Goal: Information Seeking & Learning: Learn about a topic

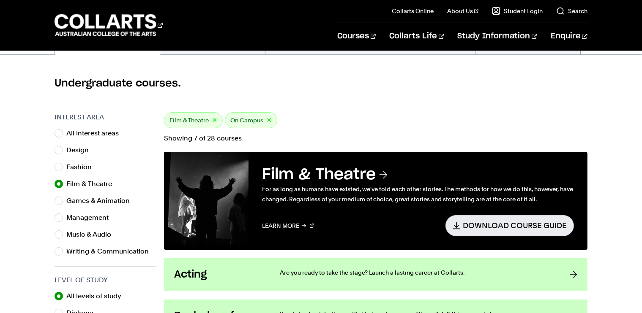
scroll to position [209, 0]
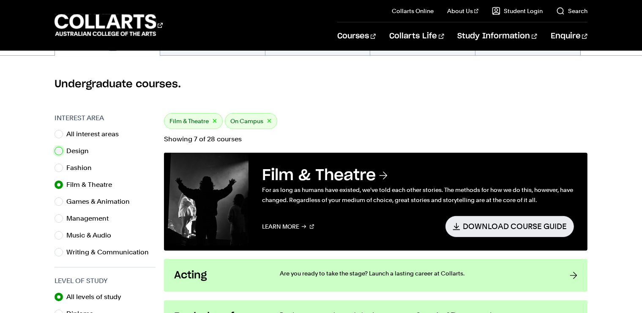
click at [61, 152] on input "Design" at bounding box center [58, 151] width 8 height 8
radio input "true"
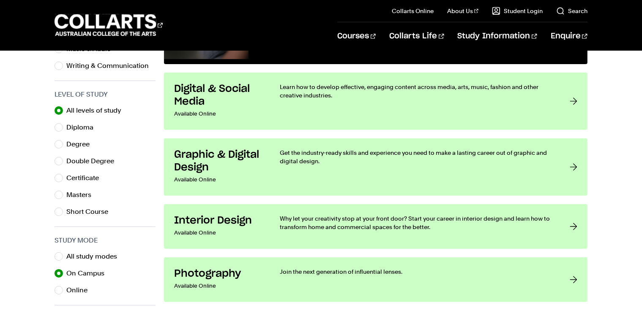
scroll to position [395, 0]
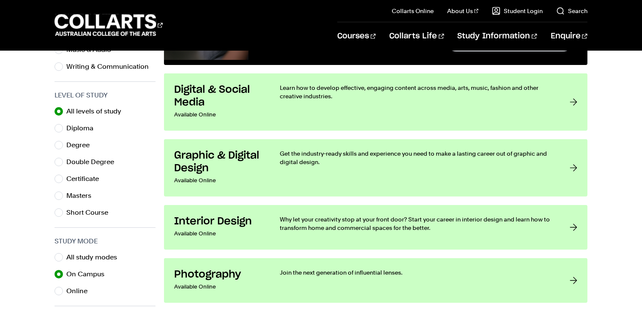
click at [19, 184] on div "Interest Area All interest areas Design Fashion Film & Theatre Games & Animatio…" at bounding box center [321, 163] width 642 height 472
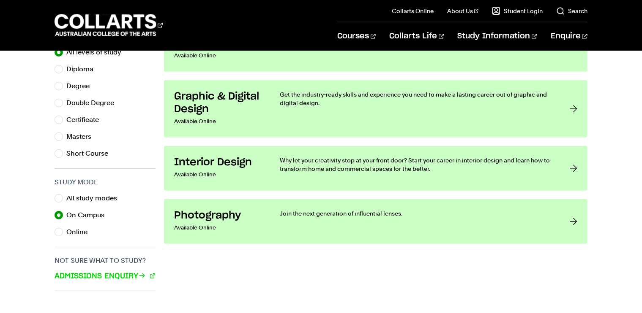
scroll to position [455, 0]
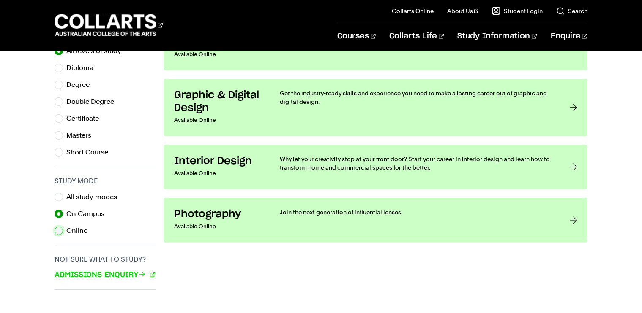
click at [59, 229] on input "Online" at bounding box center [58, 231] width 8 height 8
radio input "true"
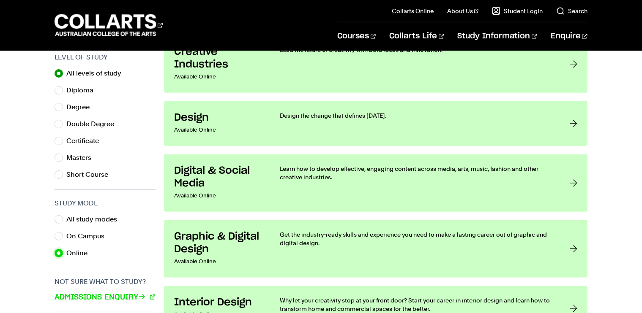
scroll to position [433, 0]
click at [60, 235] on input "On Campus" at bounding box center [58, 237] width 8 height 8
radio input "true"
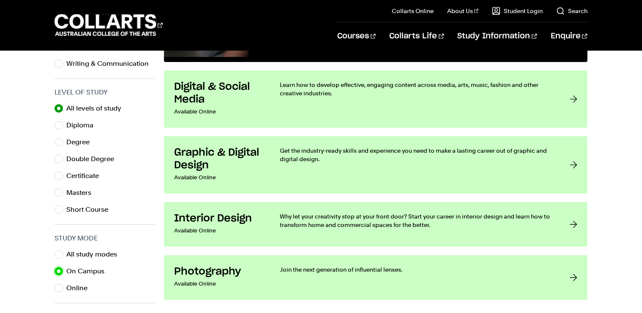
scroll to position [397, 0]
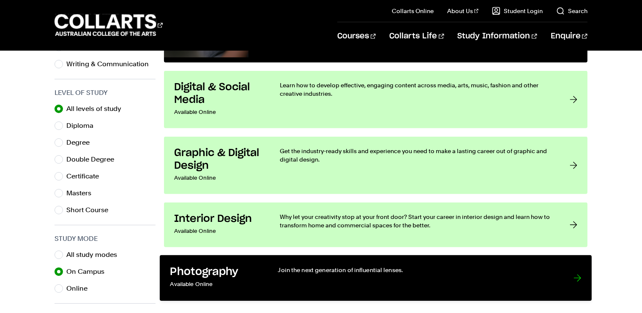
click at [228, 279] on p "Available Online" at bounding box center [215, 285] width 90 height 12
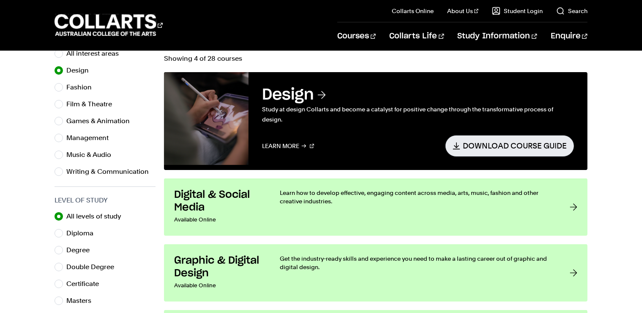
scroll to position [288, 0]
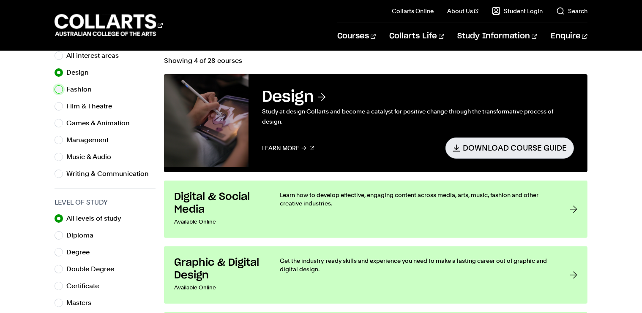
click at [56, 90] on input "Fashion" at bounding box center [58, 89] width 8 height 8
radio input "true"
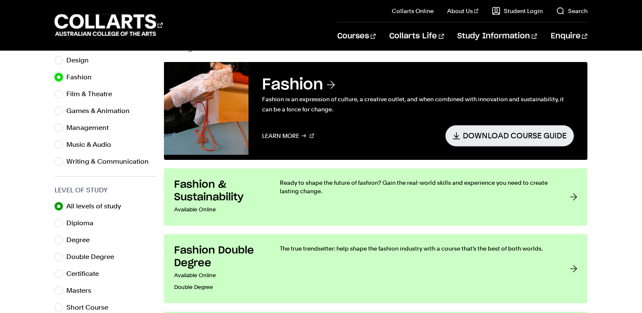
scroll to position [296, 0]
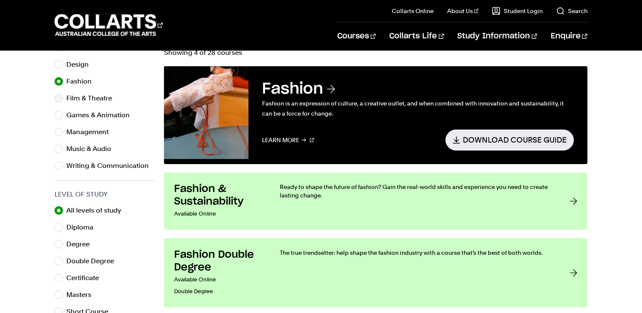
click at [61, 101] on div "Film & Theatre" at bounding box center [104, 99] width 101 height 12
click at [61, 101] on input "Film & Theatre" at bounding box center [58, 98] width 8 height 8
radio input "true"
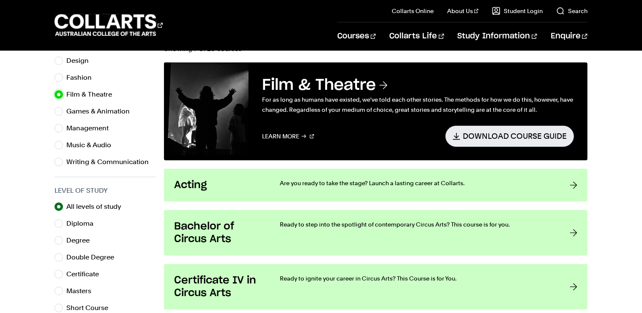
scroll to position [299, 0]
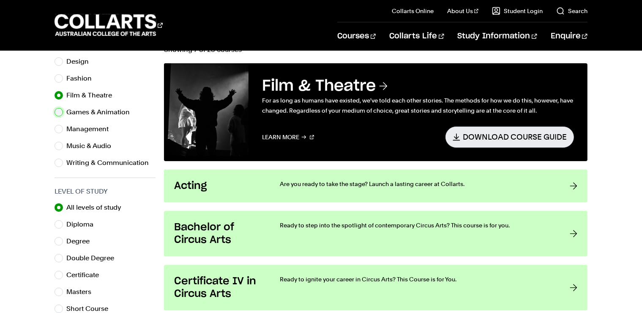
click at [58, 113] on input "Games & Animation" at bounding box center [58, 112] width 8 height 8
radio input "true"
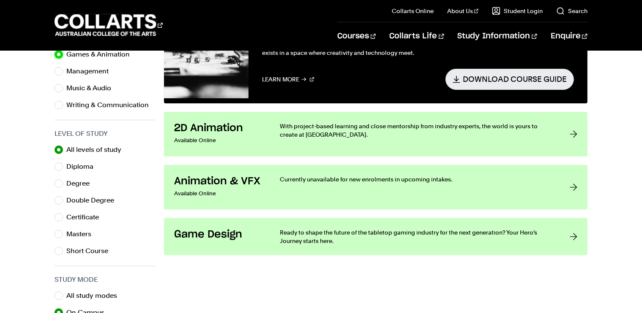
scroll to position [356, 0]
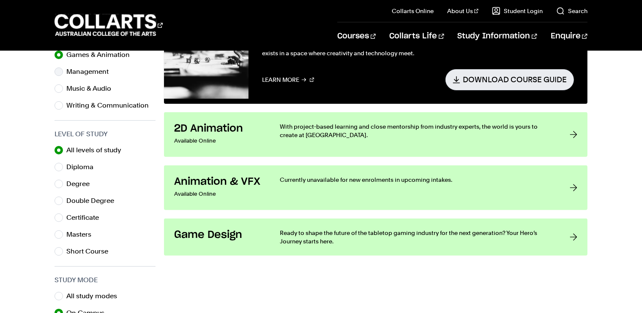
click at [64, 70] on div "Management" at bounding box center [104, 72] width 101 height 12
click at [61, 75] on div "Management" at bounding box center [104, 72] width 101 height 12
click at [57, 74] on input "Management" at bounding box center [58, 72] width 8 height 8
radio input "true"
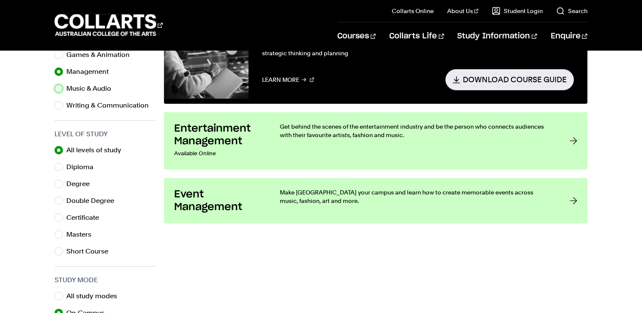
click at [57, 88] on input "Music & Audio" at bounding box center [58, 88] width 8 height 8
radio input "true"
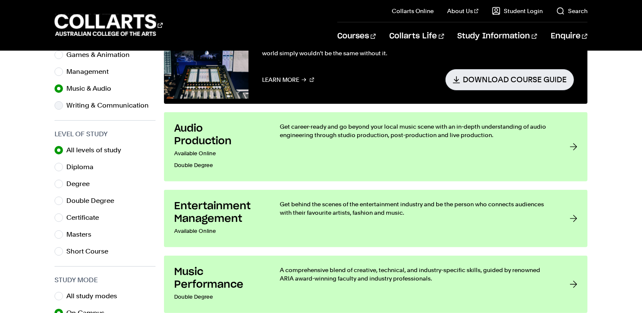
click at [64, 109] on div "Writing & Communication" at bounding box center [104, 106] width 101 height 12
click at [63, 105] on div "Writing & Communication" at bounding box center [104, 106] width 101 height 12
click at [63, 103] on input "Writing & Communication" at bounding box center [58, 105] width 8 height 8
radio input "true"
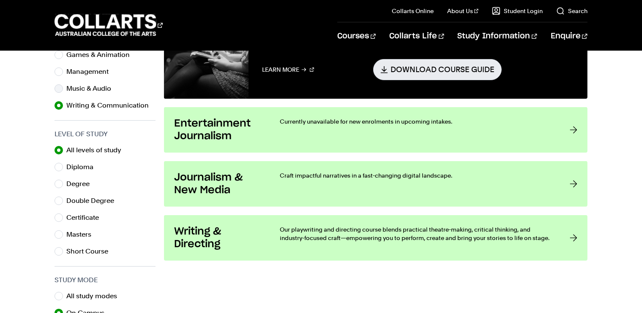
click at [65, 88] on div "Music & Audio" at bounding box center [104, 89] width 101 height 12
click at [63, 88] on div "Music & Audio" at bounding box center [104, 89] width 101 height 12
click at [59, 88] on input "Music & Audio" at bounding box center [58, 88] width 8 height 8
radio input "true"
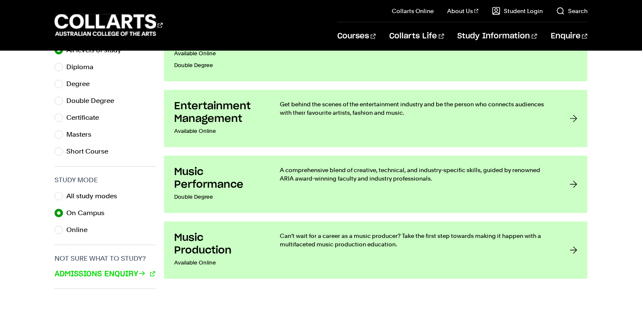
scroll to position [457, 0]
click at [65, 228] on div "Online" at bounding box center [104, 230] width 101 height 12
click at [61, 228] on input "Online" at bounding box center [58, 230] width 8 height 8
radio input "true"
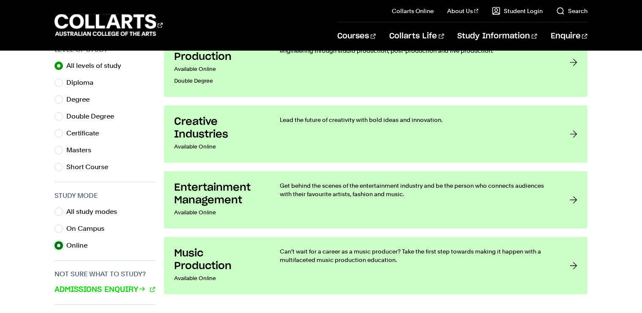
scroll to position [441, 0]
click at [54, 212] on div "Interest Area All interest areas Design Fashion Film & Theatre Games & Animatio…" at bounding box center [321, 117] width 642 height 472
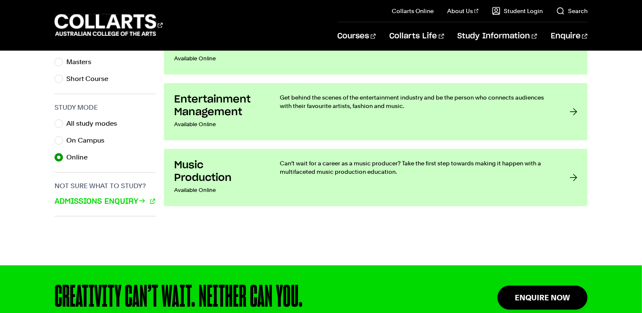
scroll to position [525, 0]
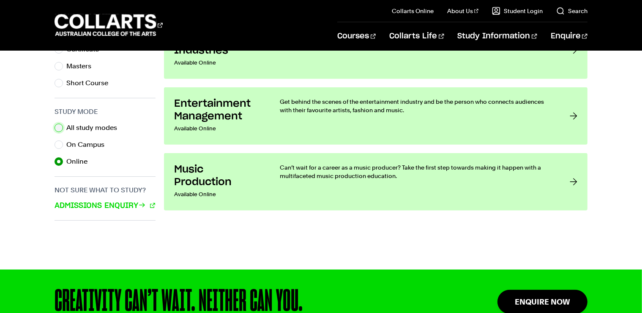
click at [60, 128] on input "All study modes" at bounding box center [58, 128] width 8 height 8
radio input "true"
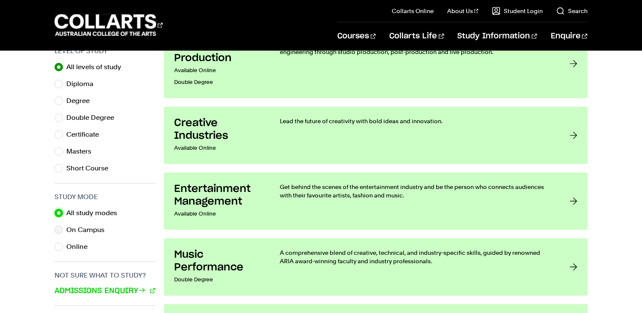
scroll to position [441, 0]
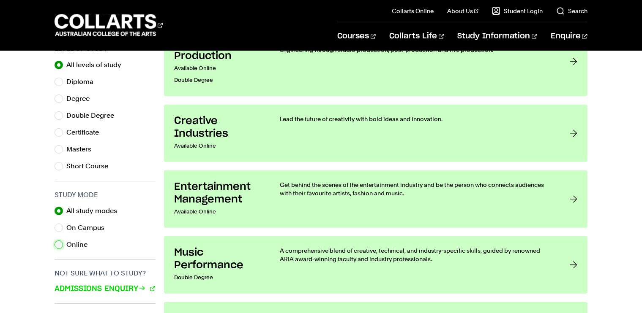
click at [58, 241] on input "Online" at bounding box center [58, 245] width 8 height 8
radio input "true"
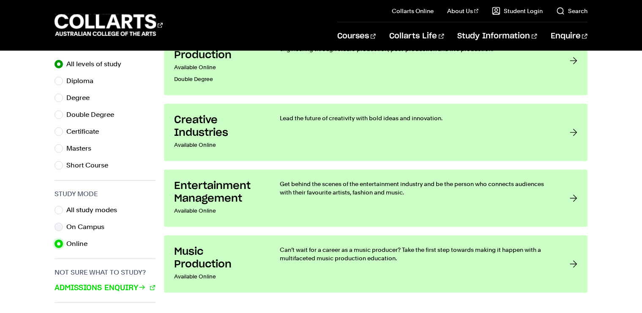
scroll to position [443, 0]
click at [58, 226] on input "On Campus" at bounding box center [58, 227] width 8 height 8
radio input "true"
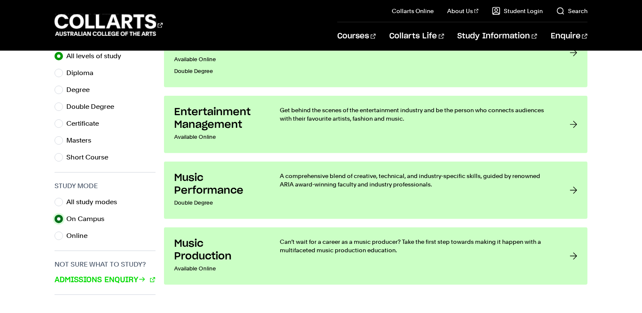
scroll to position [450, 0]
click at [59, 232] on input "Online" at bounding box center [58, 236] width 8 height 8
radio input "true"
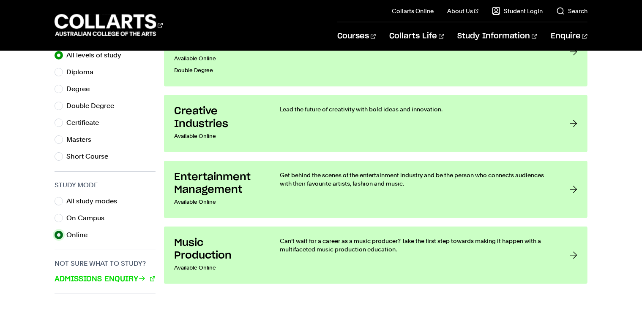
scroll to position [452, 0]
click at [52, 206] on div "Interest Area All interest areas Design Fashion Film & Theatre Games & Animatio…" at bounding box center [321, 107] width 642 height 472
click at [56, 218] on input "On Campus" at bounding box center [58, 218] width 8 height 8
radio input "true"
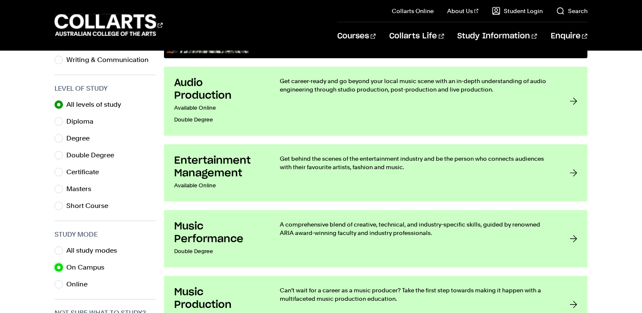
scroll to position [401, 0]
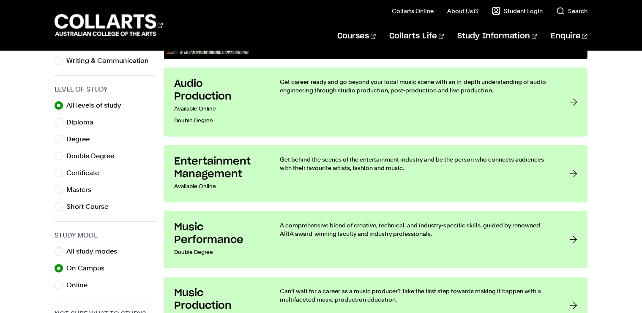
click at [150, 164] on div "All levels of study Diploma Degree Double Degree Certificate Masters Short Cour…" at bounding box center [104, 156] width 101 height 113
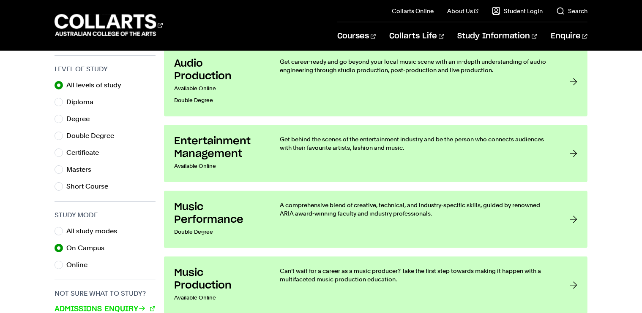
scroll to position [421, 0]
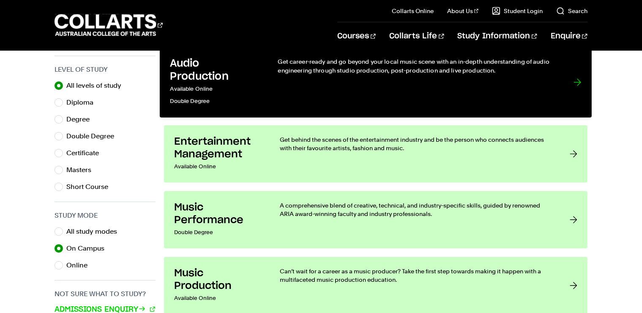
click at [447, 69] on p "Get career-ready and go beyond your local music scene with an in-depth understa…" at bounding box center [417, 65] width 278 height 17
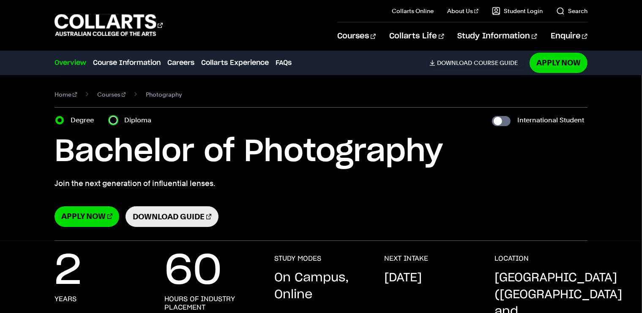
click at [115, 118] on input "Diploma" at bounding box center [113, 120] width 8 height 8
radio input "true"
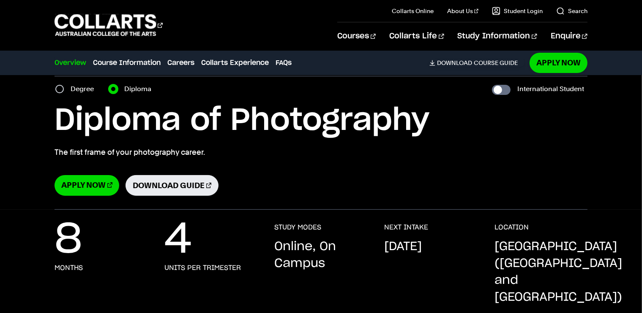
scroll to position [32, 0]
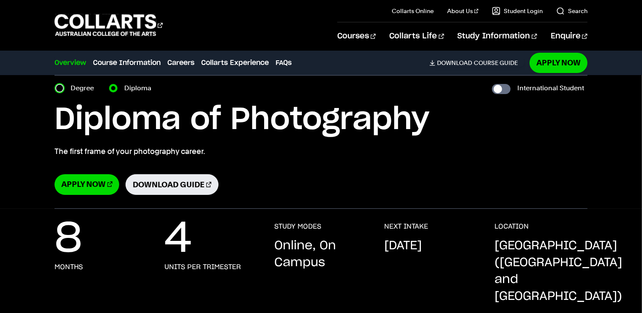
click at [60, 87] on input "Degree" at bounding box center [59, 88] width 8 height 8
radio input "true"
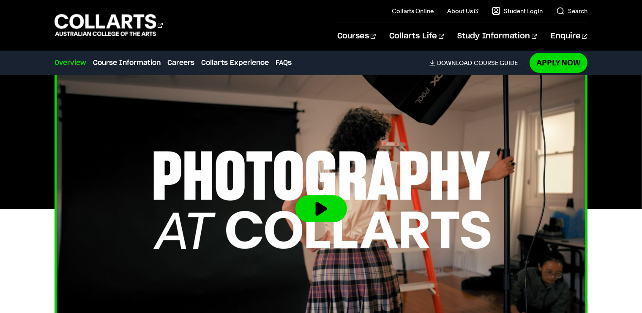
scroll to position [296, 0]
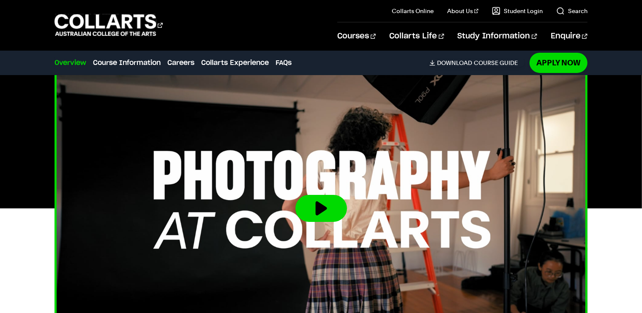
click at [243, 188] on img at bounding box center [321, 208] width 586 height 329
click at [328, 201] on button at bounding box center [321, 208] width 52 height 27
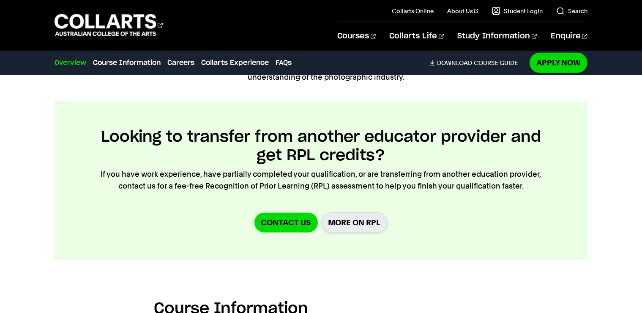
scroll to position [852, 0]
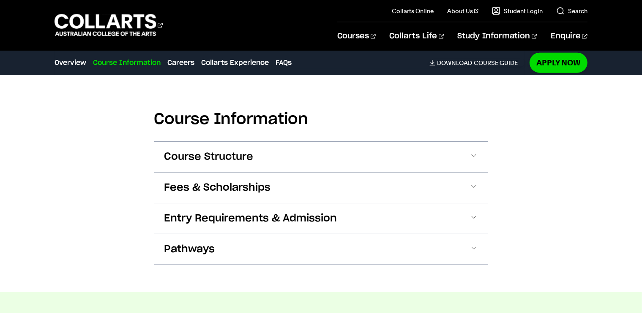
scroll to position [1040, 0]
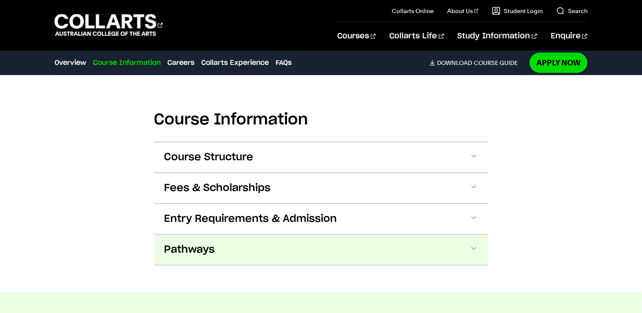
click at [190, 243] on span "Pathways" at bounding box center [189, 250] width 51 height 14
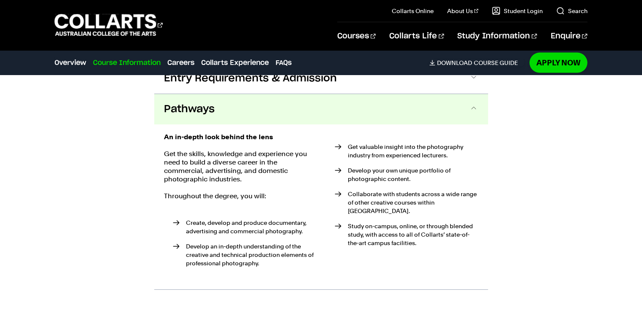
scroll to position [1181, 0]
click at [188, 102] on span "Pathways" at bounding box center [189, 109] width 51 height 14
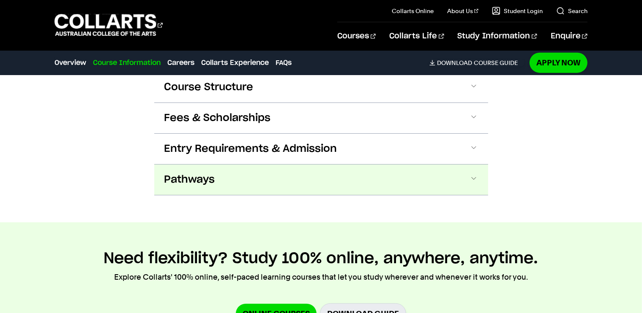
scroll to position [1078, 0]
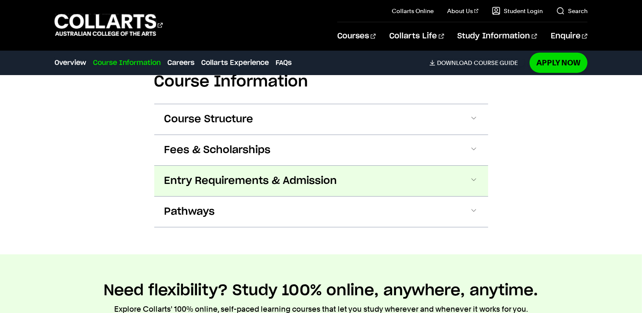
click at [185, 174] on span "Entry Requirements & Admission" at bounding box center [250, 181] width 173 height 14
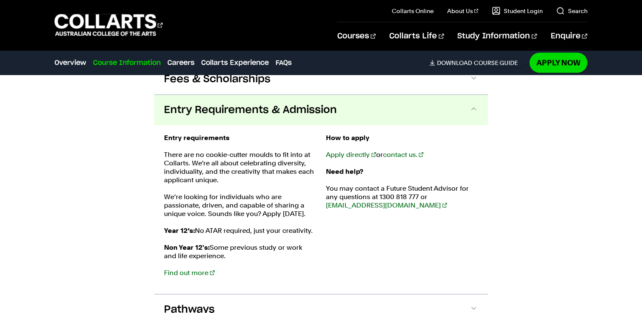
scroll to position [1150, 0]
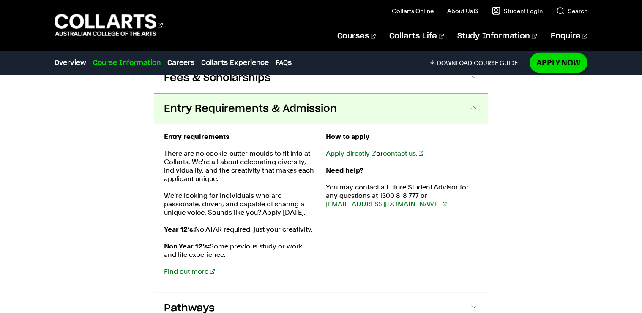
click at [51, 207] on div "Course Information Course Structure Bachelor of Photography The Bachelor degree…" at bounding box center [321, 156] width 642 height 391
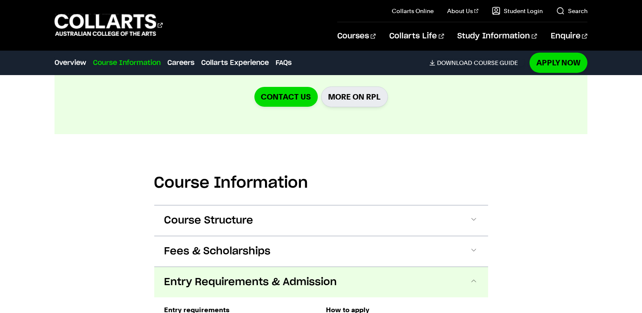
scroll to position [976, 0]
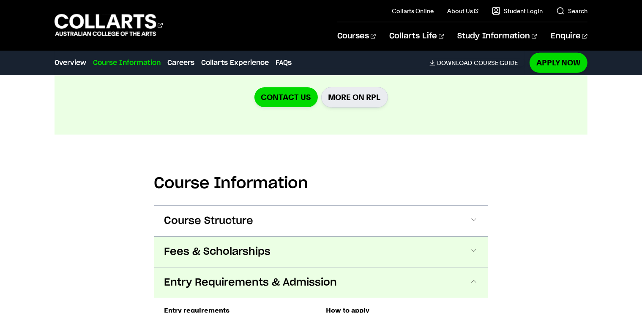
click at [194, 245] on span "Fees & Scholarships" at bounding box center [217, 252] width 106 height 14
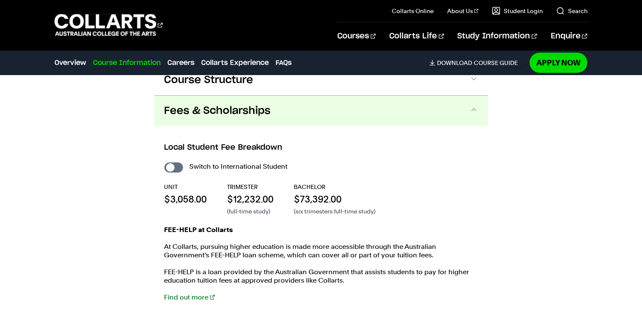
scroll to position [1117, 0]
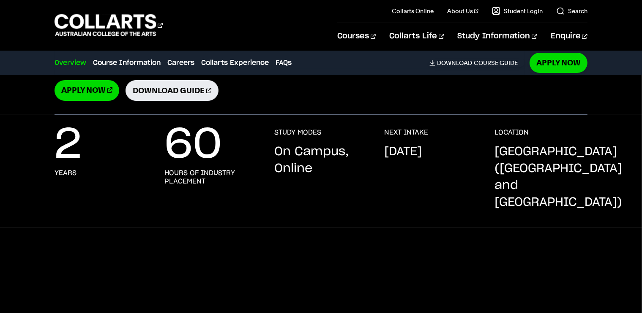
scroll to position [113, 0]
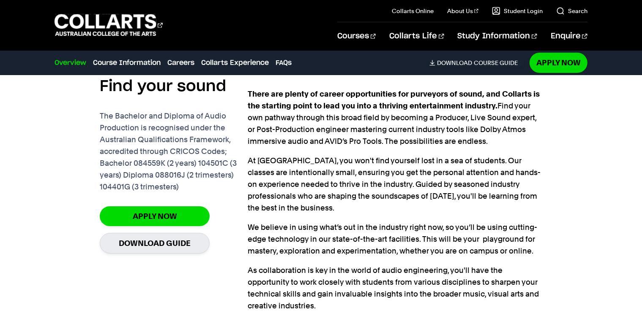
scroll to position [610, 0]
click at [447, 258] on div "There are plenty of career opportunities for purveyors of sound, and Collarts i…" at bounding box center [395, 200] width 294 height 224
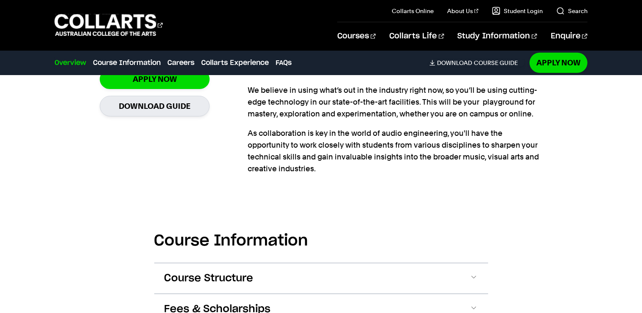
scroll to position [748, 0]
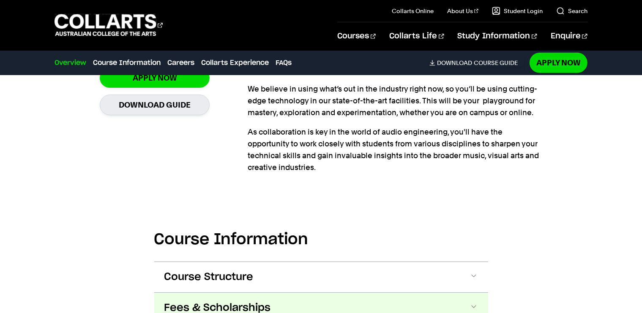
click at [174, 302] on span "Fees & Scholarships" at bounding box center [217, 309] width 106 height 14
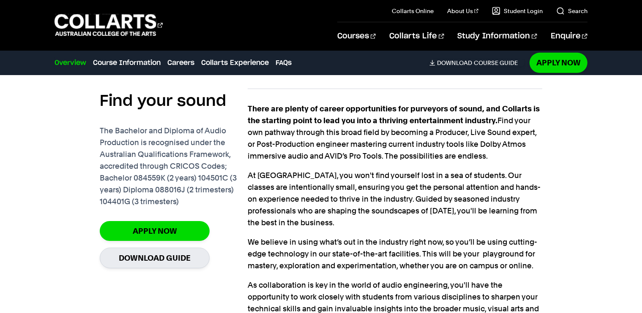
scroll to position [587, 0]
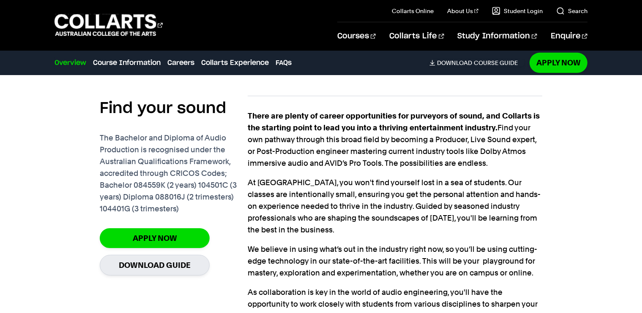
click at [83, 112] on div "Find your sound The Bachelor and Diploma of Audio Production is recognised unde…" at bounding box center [320, 216] width 533 height 269
click at [231, 223] on div "Find your sound The Bachelor and Diploma of Audio Production is recognised unde…" at bounding box center [174, 188] width 148 height 184
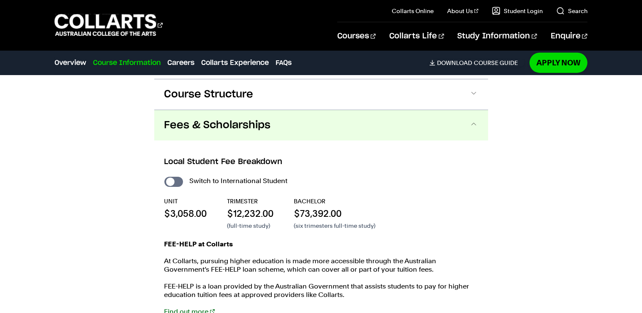
scroll to position [931, 0]
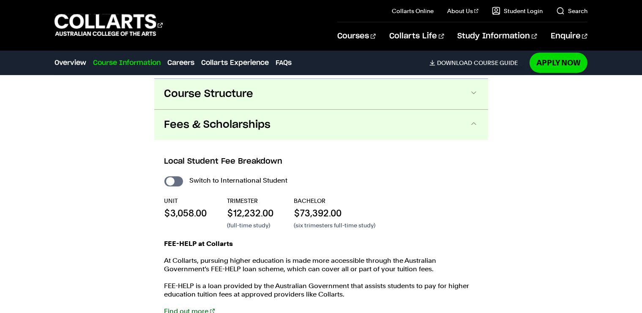
click at [188, 89] on span "Course Structure" at bounding box center [208, 94] width 89 height 14
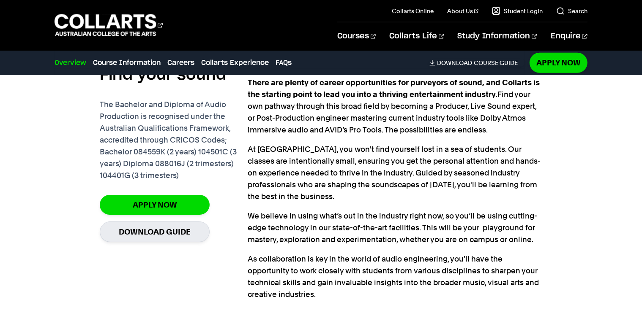
scroll to position [620, 0]
click at [106, 194] on div "Find your sound The Bachelor and Diploma of Audio Production is recognised unde…" at bounding box center [174, 155] width 148 height 184
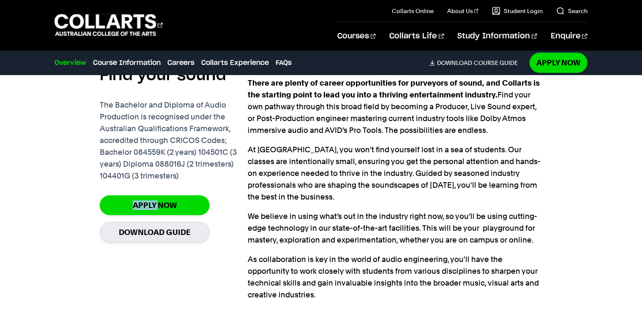
click at [106, 194] on div "Find your sound The Bachelor and Diploma of Audio Production is recognised unde…" at bounding box center [174, 155] width 148 height 184
click at [67, 201] on div "Find your sound The Bachelor and Diploma of Audio Production is recognised unde…" at bounding box center [320, 183] width 533 height 269
click at [72, 203] on div "Find your sound The Bachelor and Diploma of Audio Production is recognised unde…" at bounding box center [320, 183] width 533 height 269
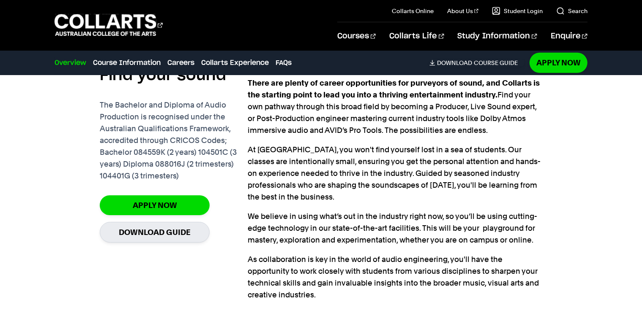
click at [92, 140] on div "Find your sound The Bachelor and Diploma of Audio Production is recognised unde…" at bounding box center [320, 183] width 533 height 269
click at [470, 218] on p "We believe in using what’s out in the industry right now, so you’ll be using cu…" at bounding box center [395, 228] width 294 height 35
